Goal: Find specific page/section: Find specific page/section

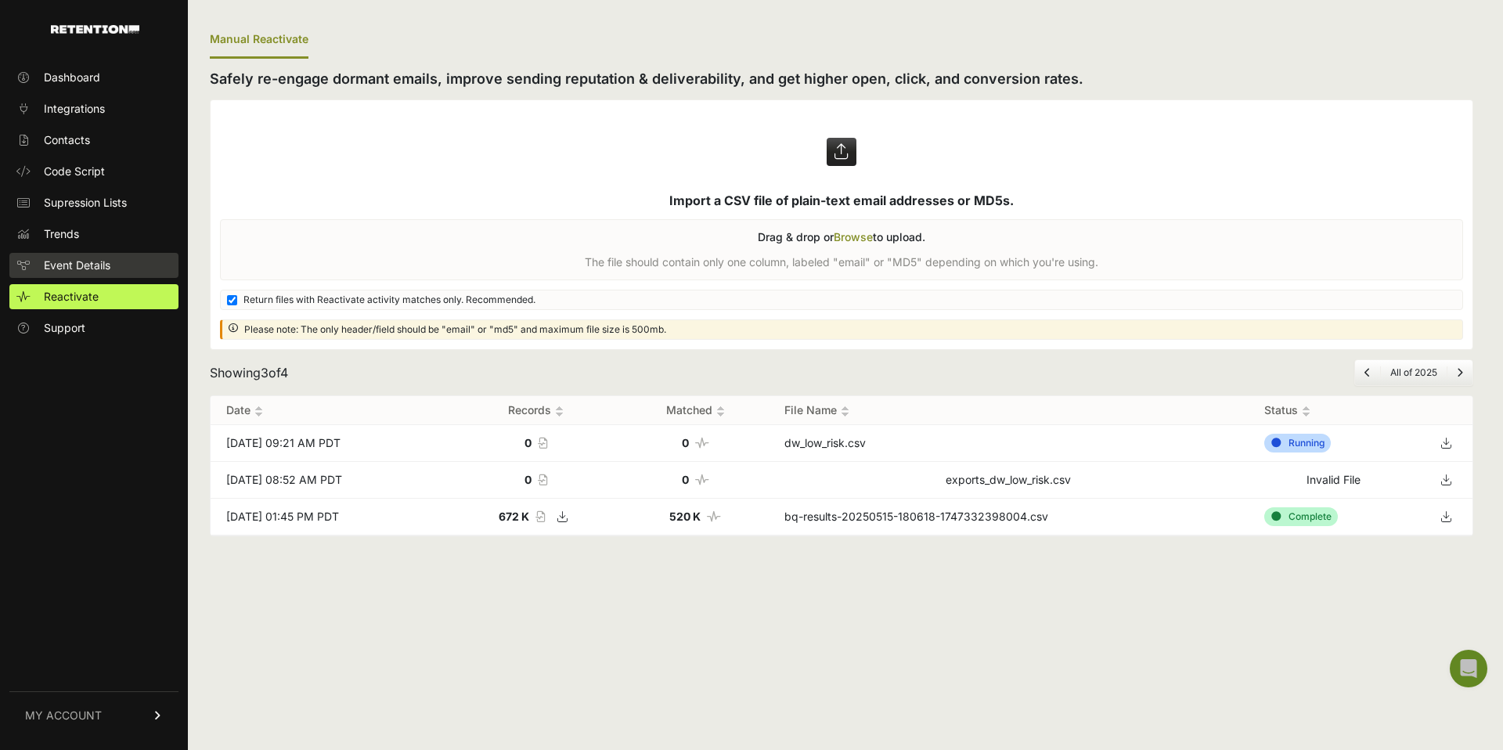
click at [53, 256] on link "Event Details" at bounding box center [93, 265] width 169 height 25
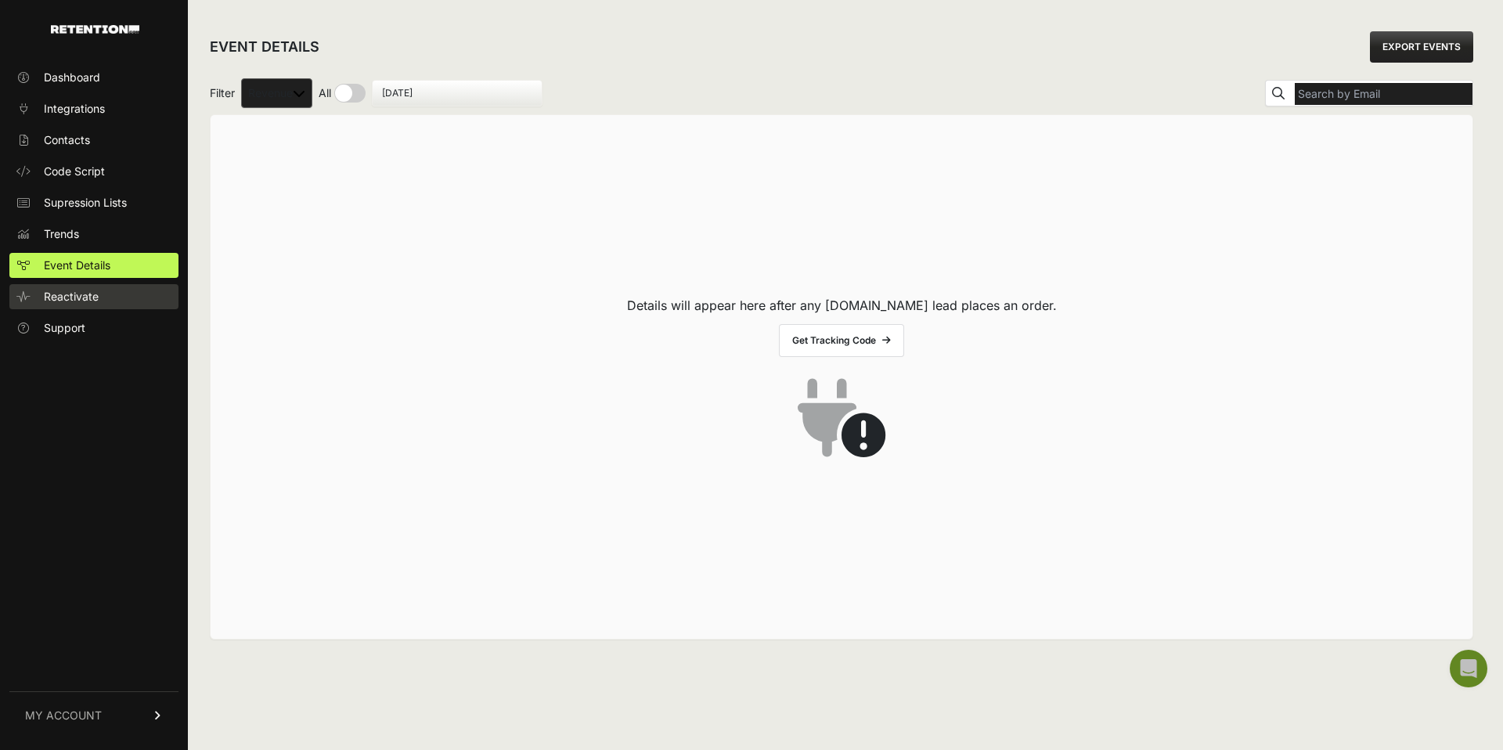
click at [47, 292] on span "Reactivate" at bounding box center [71, 297] width 55 height 16
